Goal: Navigation & Orientation: Find specific page/section

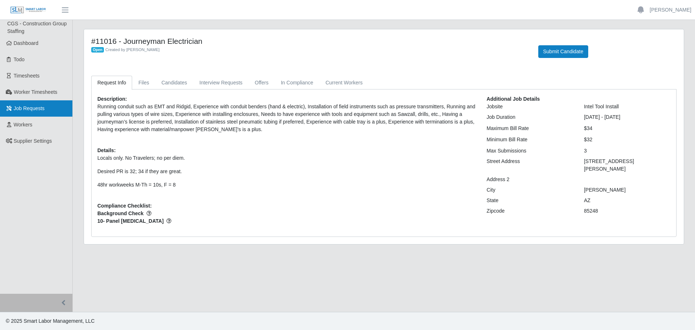
click at [25, 106] on span "Job Requests" at bounding box center [29, 108] width 31 height 6
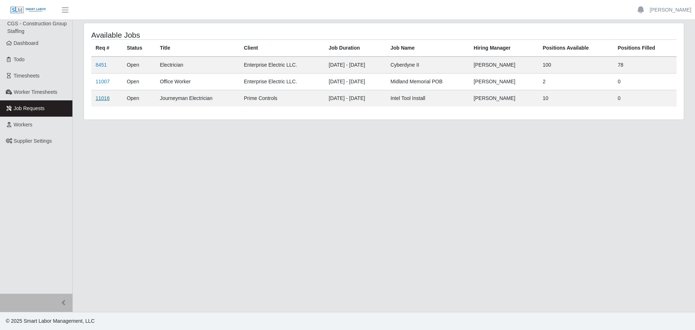
click at [99, 97] on link "11016" at bounding box center [103, 98] width 14 height 6
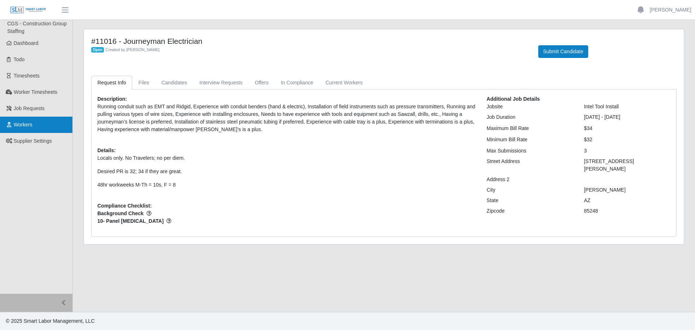
click at [24, 123] on span "Workers" at bounding box center [23, 125] width 19 height 6
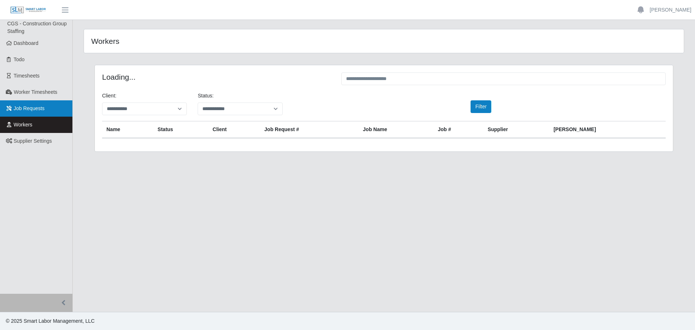
click at [19, 108] on span "Job Requests" at bounding box center [29, 108] width 31 height 6
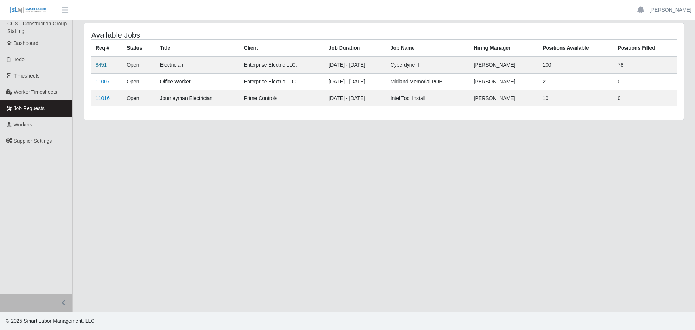
click at [101, 65] on link "8451" at bounding box center [101, 65] width 11 height 6
